Goal: Information Seeking & Learning: Stay updated

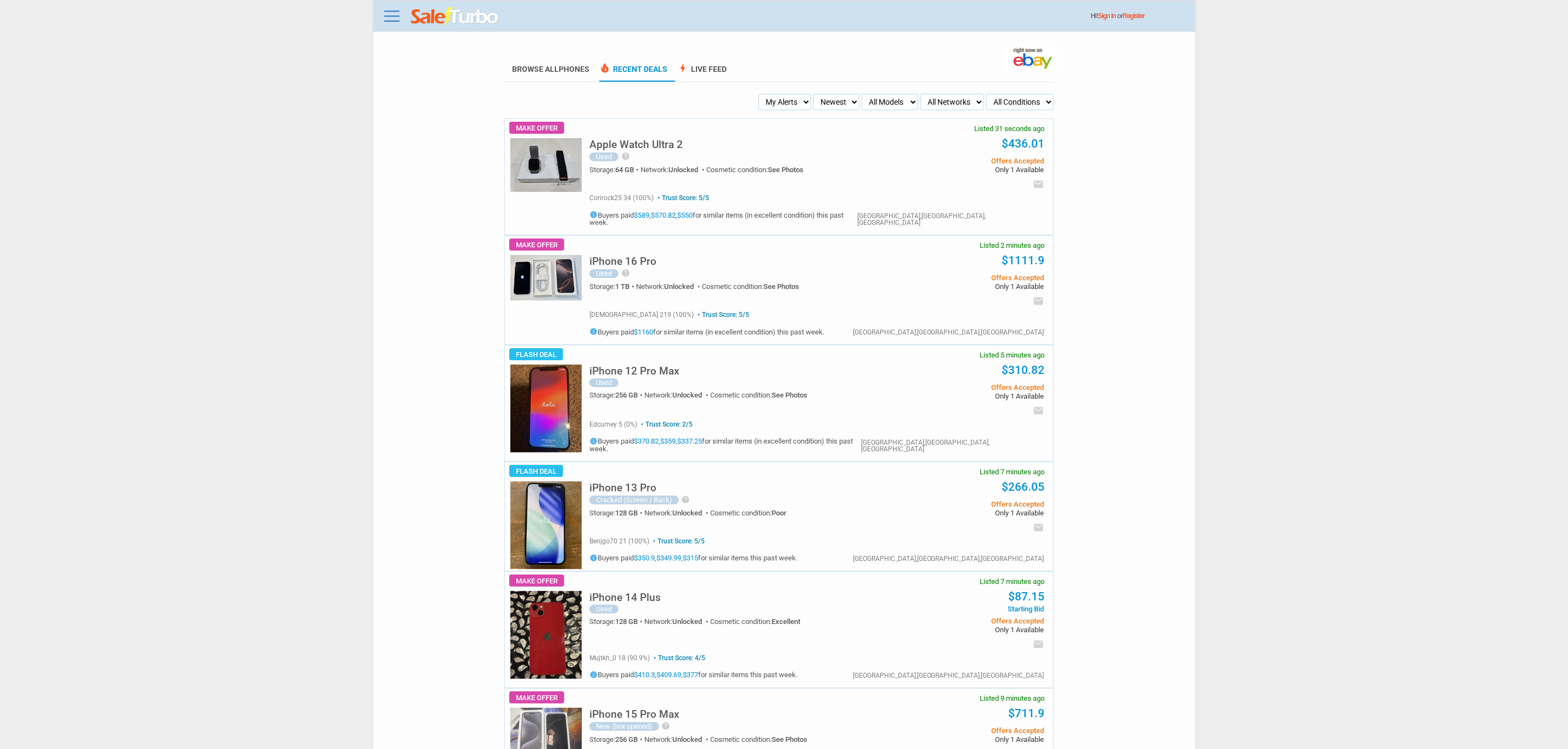
click at [779, 97] on select "My Alerts All Deals BIN Only w/ Offers Only" at bounding box center [784, 102] width 52 height 16
select select "flash_bin"
click at [761, 94] on select "My Alerts All Deals BIN Only w/ Offers Only" at bounding box center [784, 102] width 52 height 16
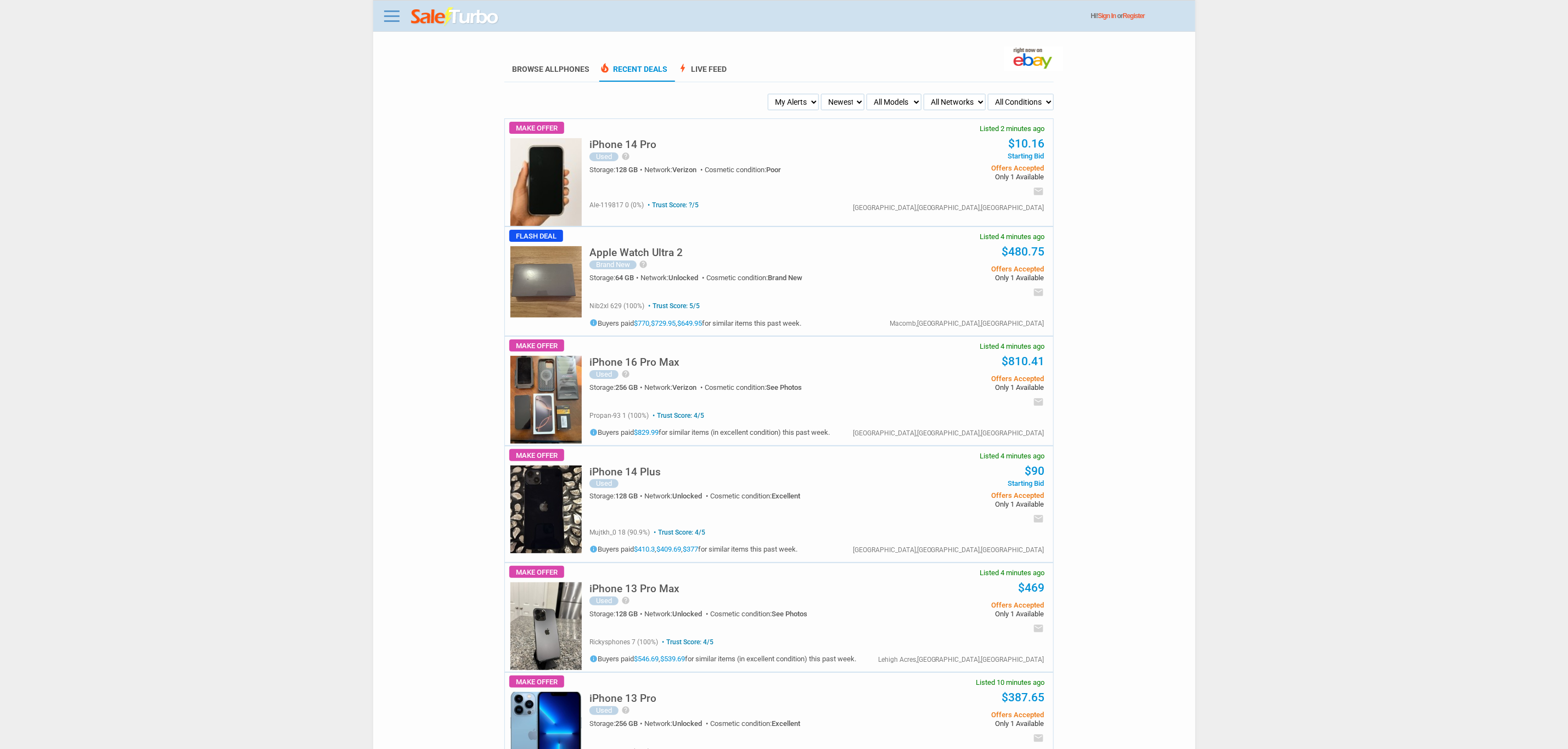
click at [796, 95] on select "My Alerts All Deals BIN Only w/ Offers Only" at bounding box center [793, 102] width 51 height 16
select select "flash_bin"
click at [770, 94] on select "My Alerts All Deals BIN Only w/ Offers Only" at bounding box center [793, 102] width 51 height 16
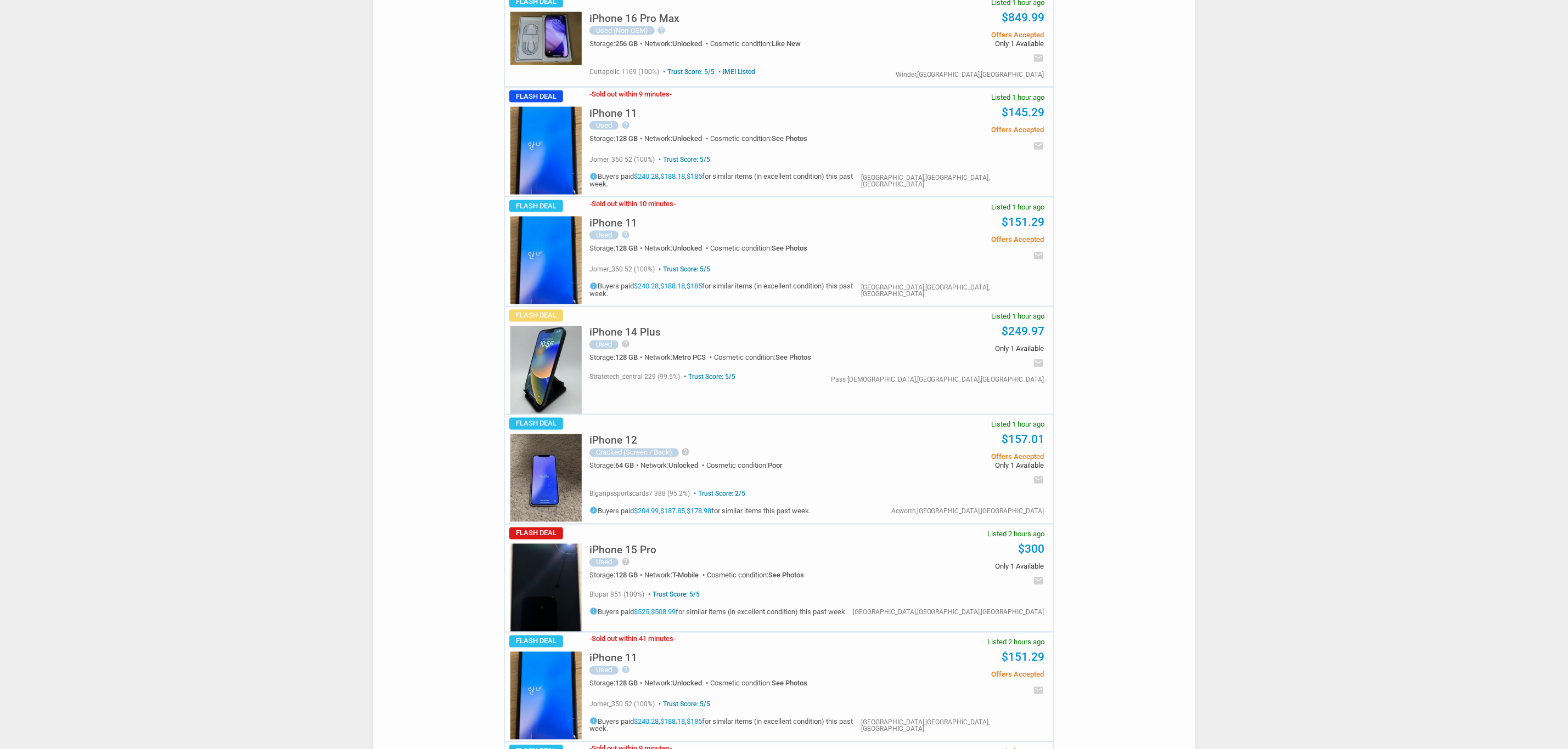
scroll to position [1563, 0]
